Goal: Information Seeking & Learning: Learn about a topic

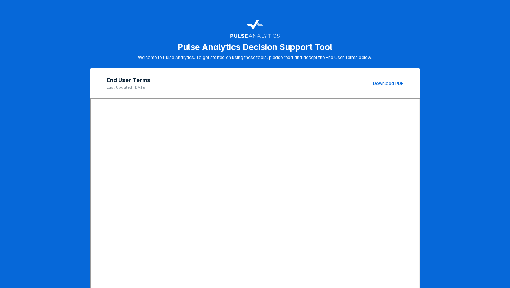
scroll to position [42, 0]
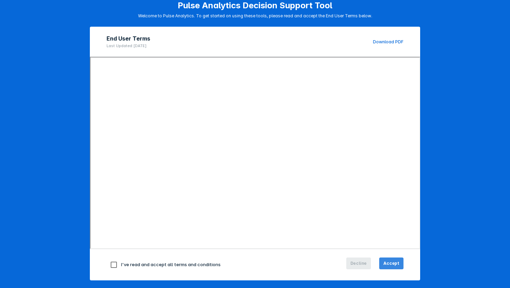
click at [390, 260] on span "Accept" at bounding box center [391, 263] width 16 height 6
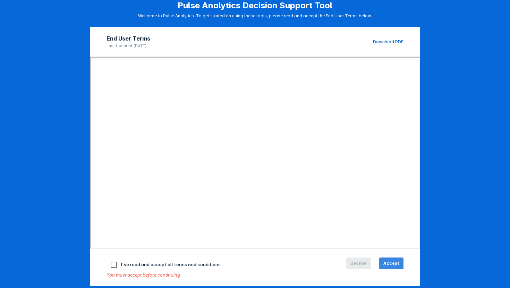
click at [388, 264] on span "Accept" at bounding box center [391, 263] width 16 height 6
click at [113, 266] on input "checkbox" at bounding box center [113, 265] width 15 height 15
checkbox input "true"
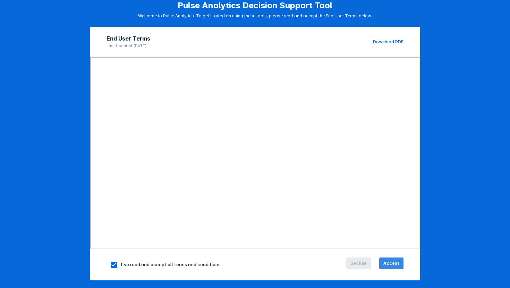
click at [386, 261] on span "Accept" at bounding box center [391, 263] width 16 height 6
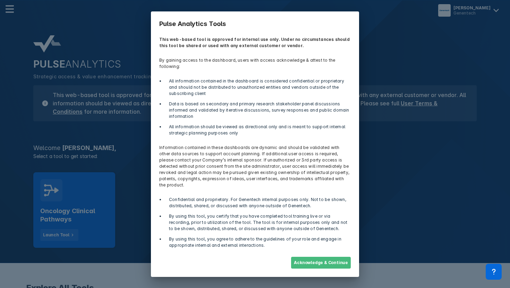
click at [331, 257] on button "Acknowledge & Continue" at bounding box center [321, 263] width 60 height 12
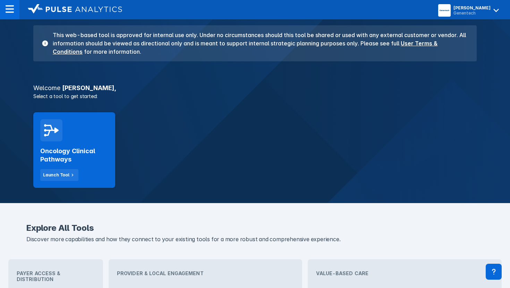
scroll to position [60, 0]
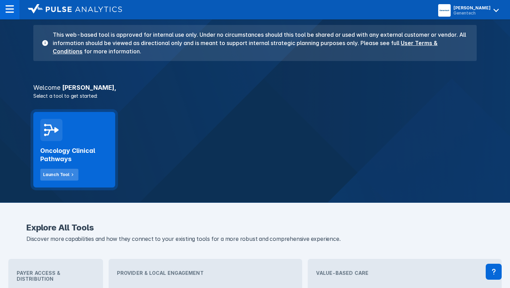
click at [59, 174] on div "Launch Tool" at bounding box center [56, 175] width 26 height 6
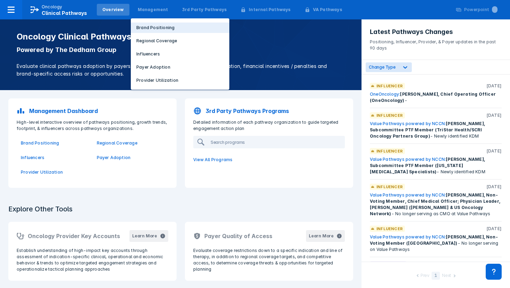
click at [146, 30] on p "Brand Positioning" at bounding box center [155, 28] width 38 height 6
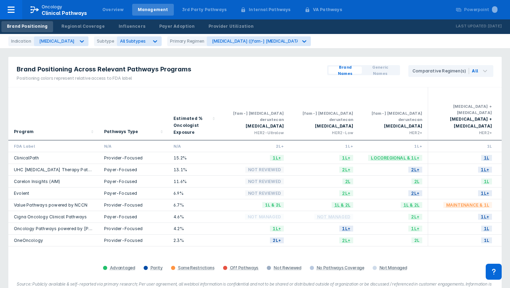
click at [27, 155] on link "ClinicalPath" at bounding box center [26, 157] width 25 height 5
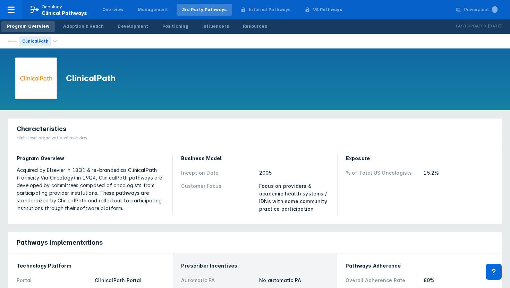
click at [37, 40] on div "ClinicalPath" at bounding box center [35, 41] width 32 height 10
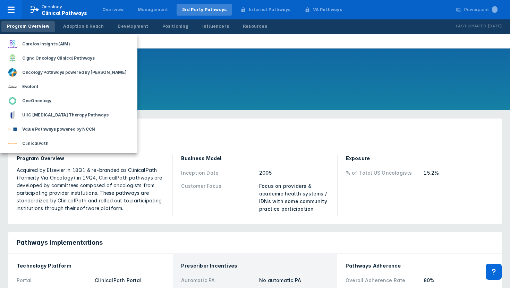
click at [169, 27] on div at bounding box center [255, 144] width 510 height 288
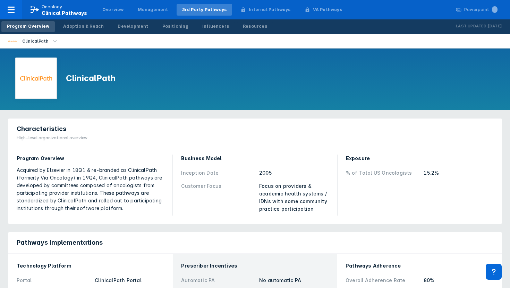
click at [169, 27] on div "Positioning" at bounding box center [175, 26] width 26 height 6
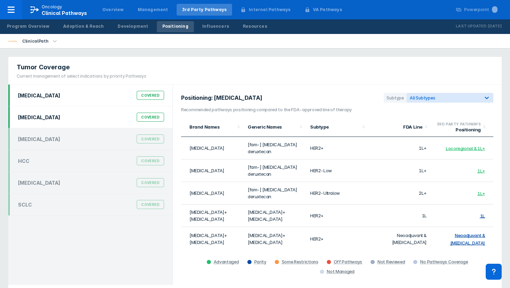
click at [49, 117] on div "DLBCL Covered" at bounding box center [91, 117] width 154 height 13
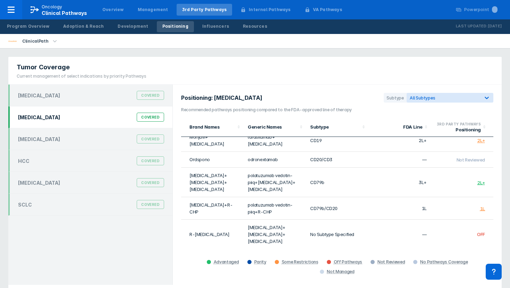
scroll to position [72, 0]
click at [206, 27] on div "Influencers" at bounding box center [215, 26] width 27 height 6
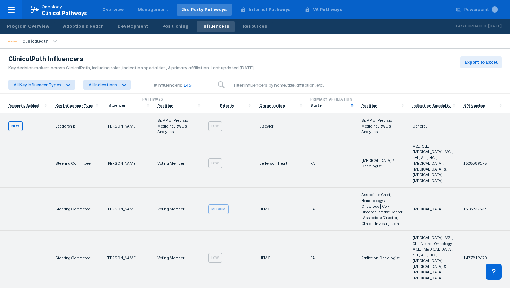
click at [317, 105] on div "State" at bounding box center [329, 105] width 39 height 5
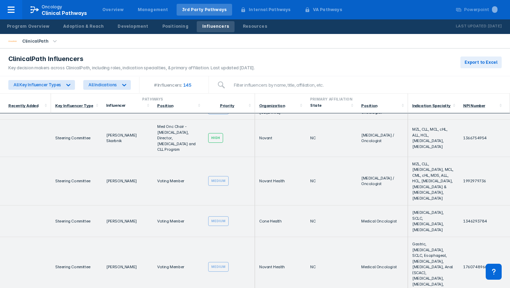
scroll to position [1987, 0]
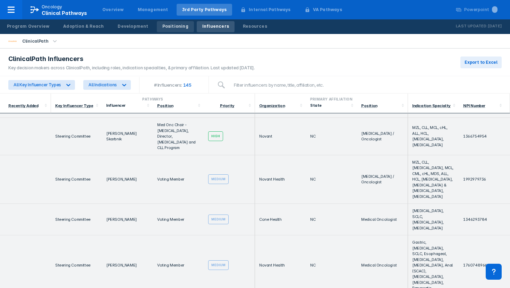
click at [162, 24] on div "Positioning" at bounding box center [175, 26] width 26 height 6
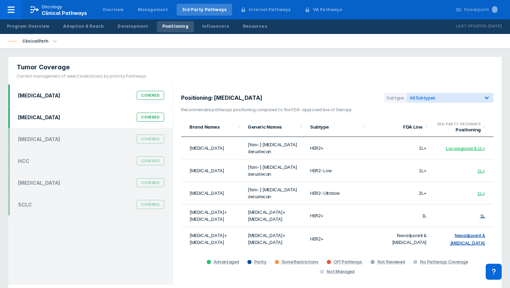
click at [71, 119] on div "DLBCL Covered" at bounding box center [91, 117] width 154 height 13
